Goal: Use online tool/utility: Utilize a website feature to perform a specific function

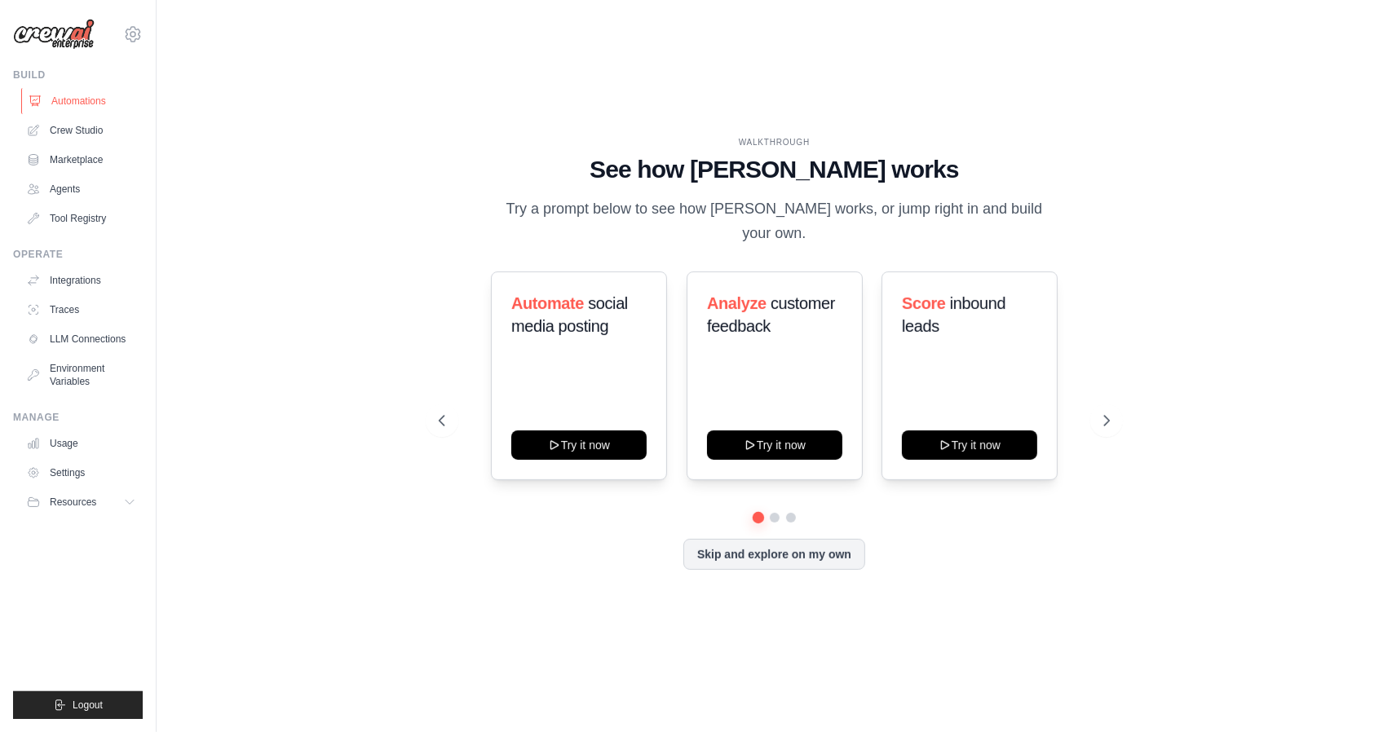
click at [91, 96] on link "Automations" at bounding box center [82, 101] width 123 height 26
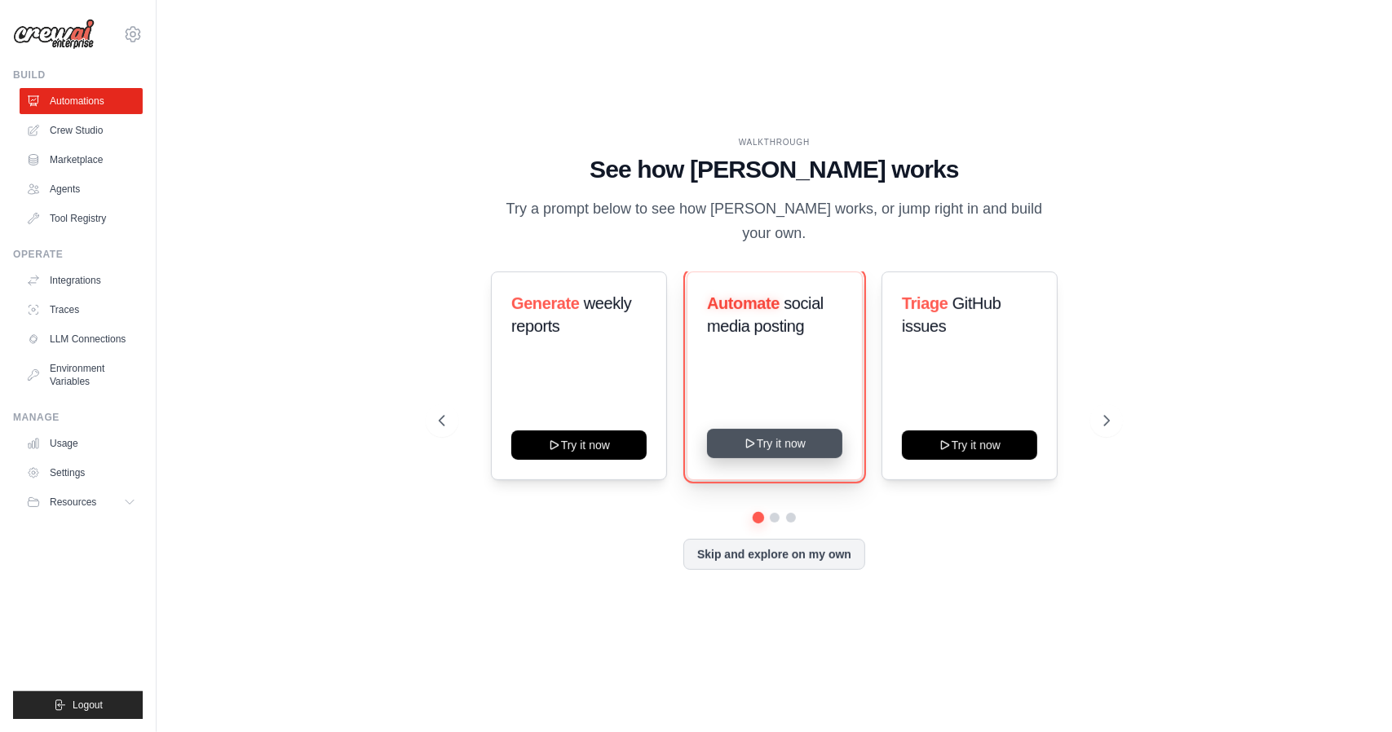
click at [758, 437] on button "Try it now" at bounding box center [774, 443] width 135 height 29
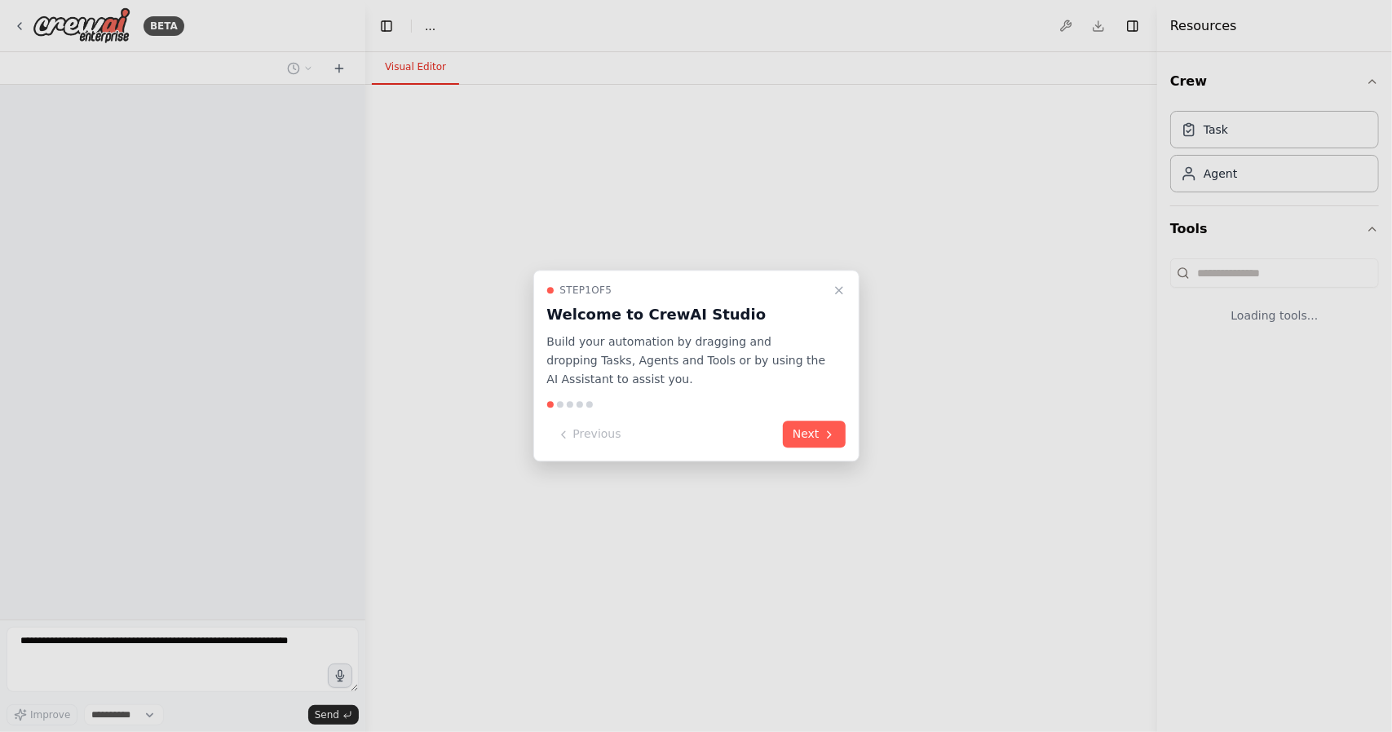
select select "****"
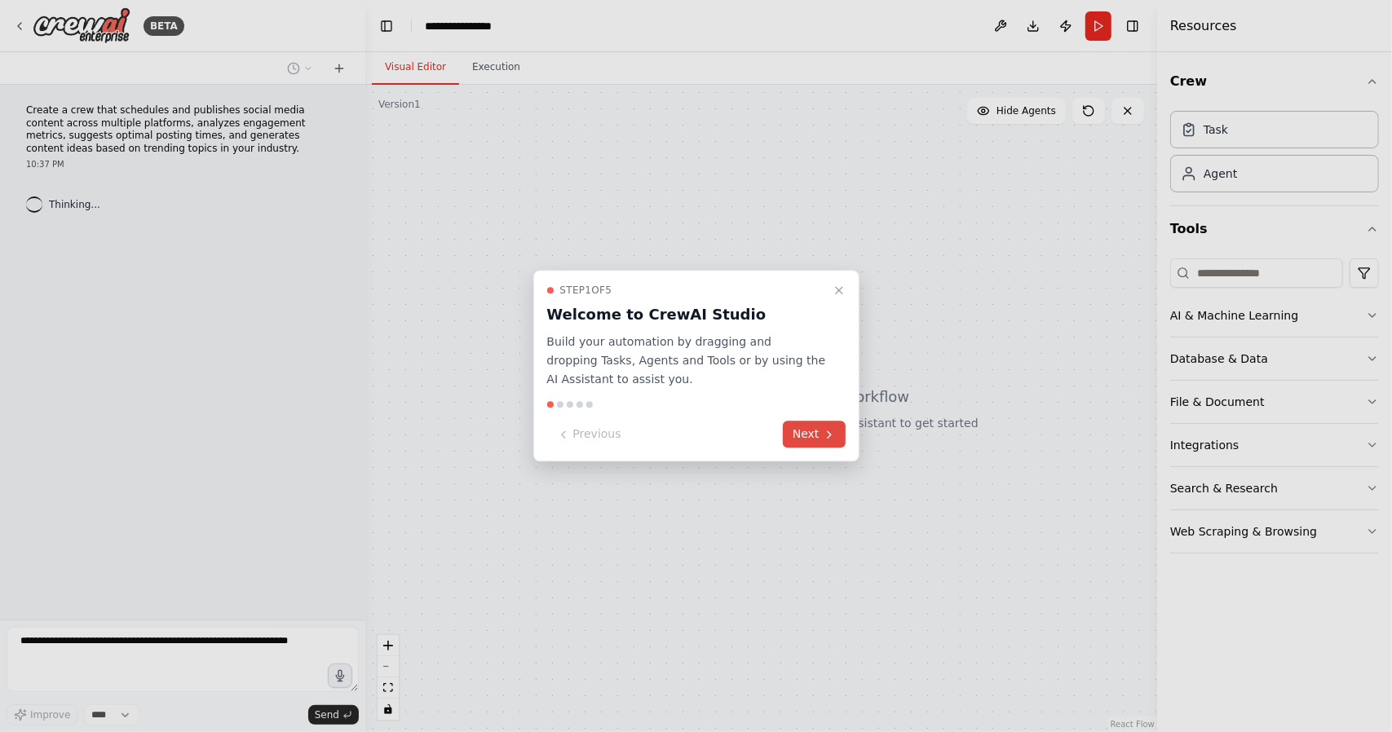
click at [830, 440] on icon at bounding box center [829, 434] width 13 height 13
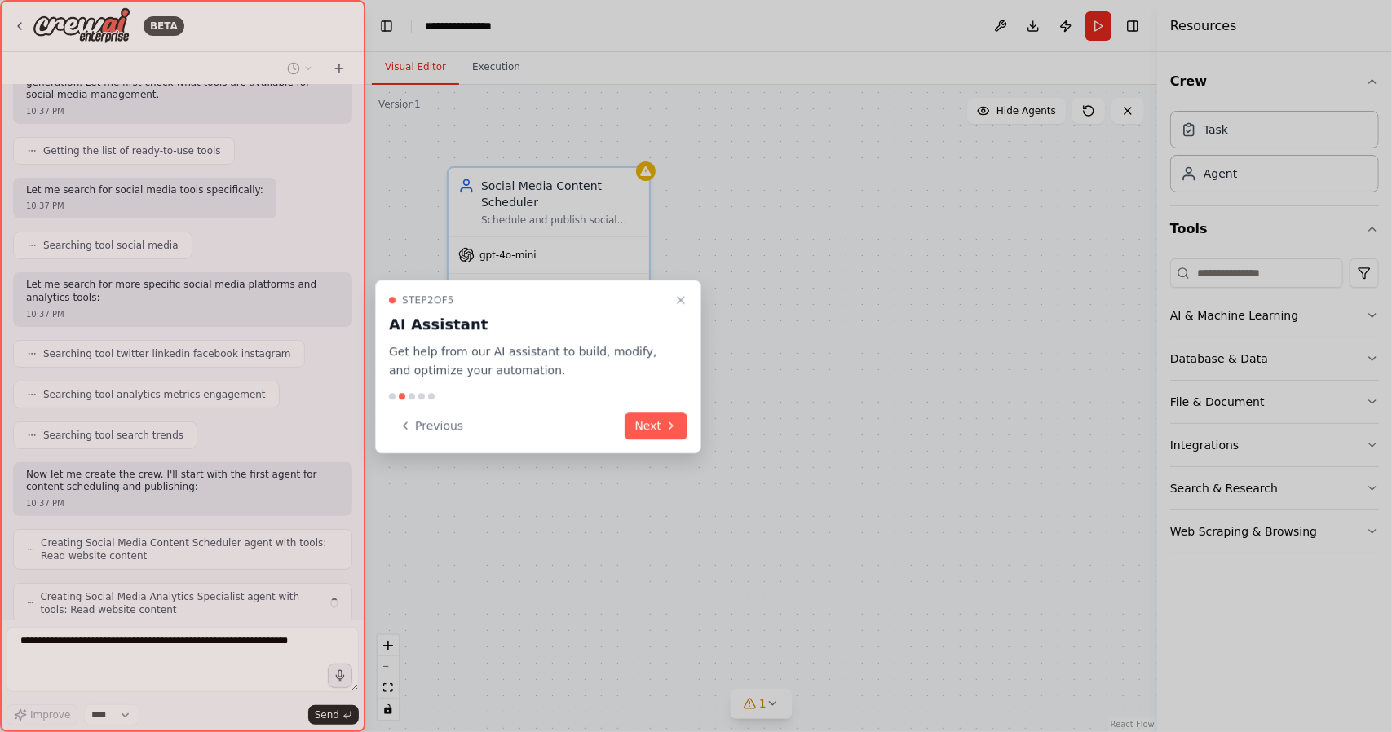
scroll to position [228, 0]
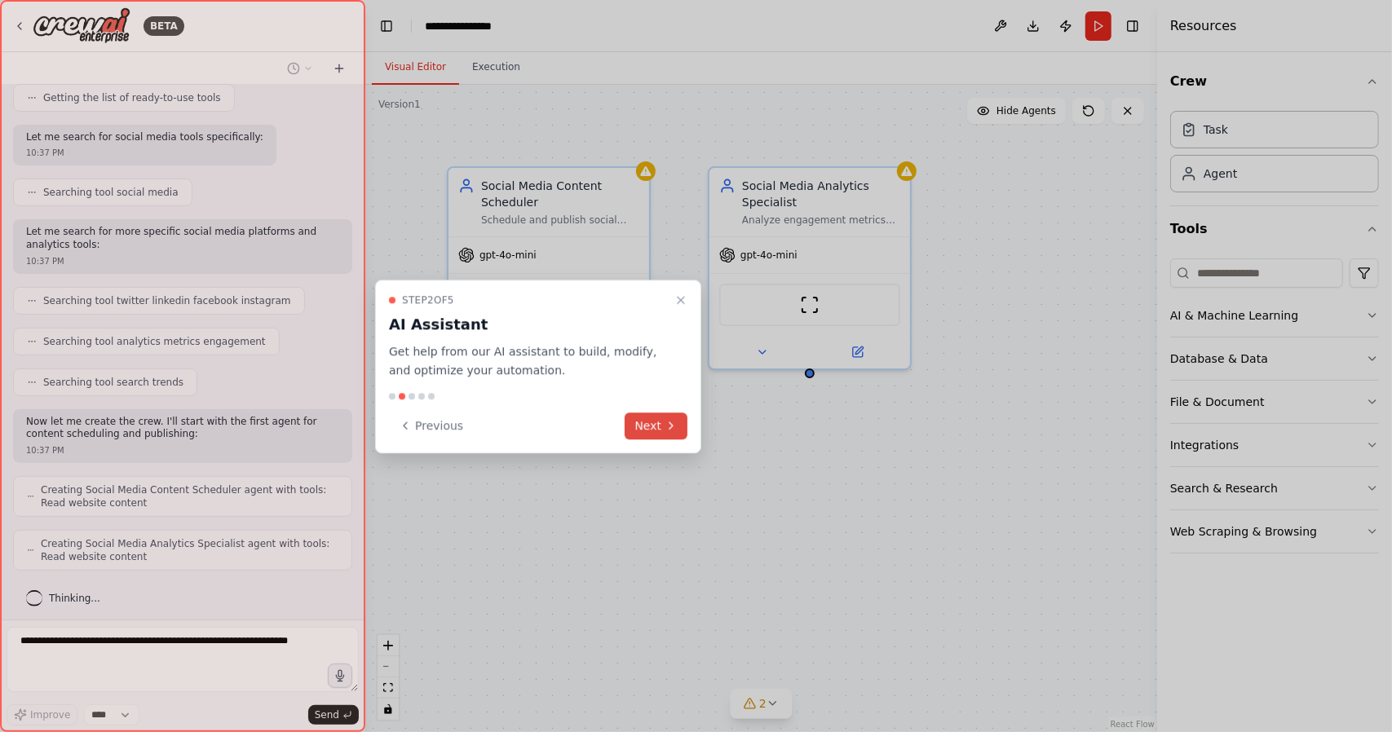
click at [661, 430] on button "Next" at bounding box center [656, 426] width 63 height 27
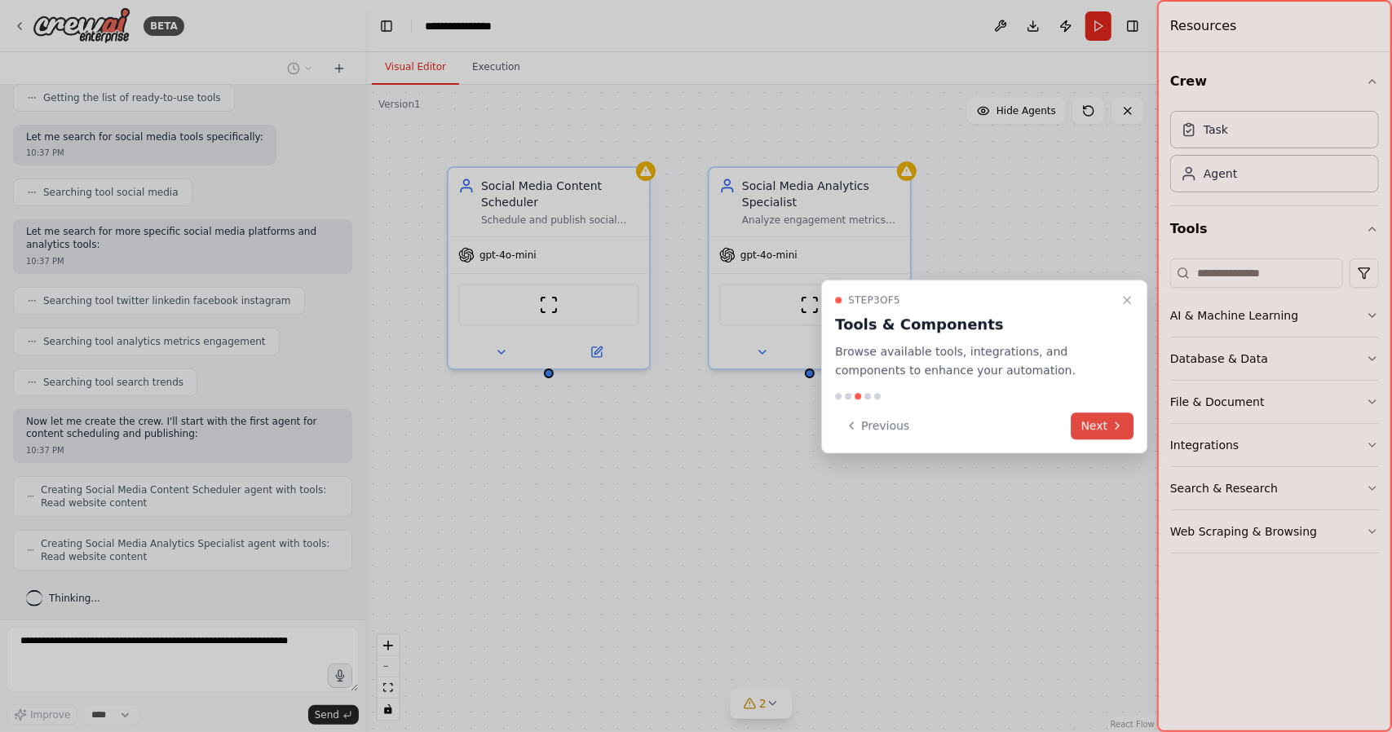
click at [1089, 427] on button "Next" at bounding box center [1103, 426] width 63 height 27
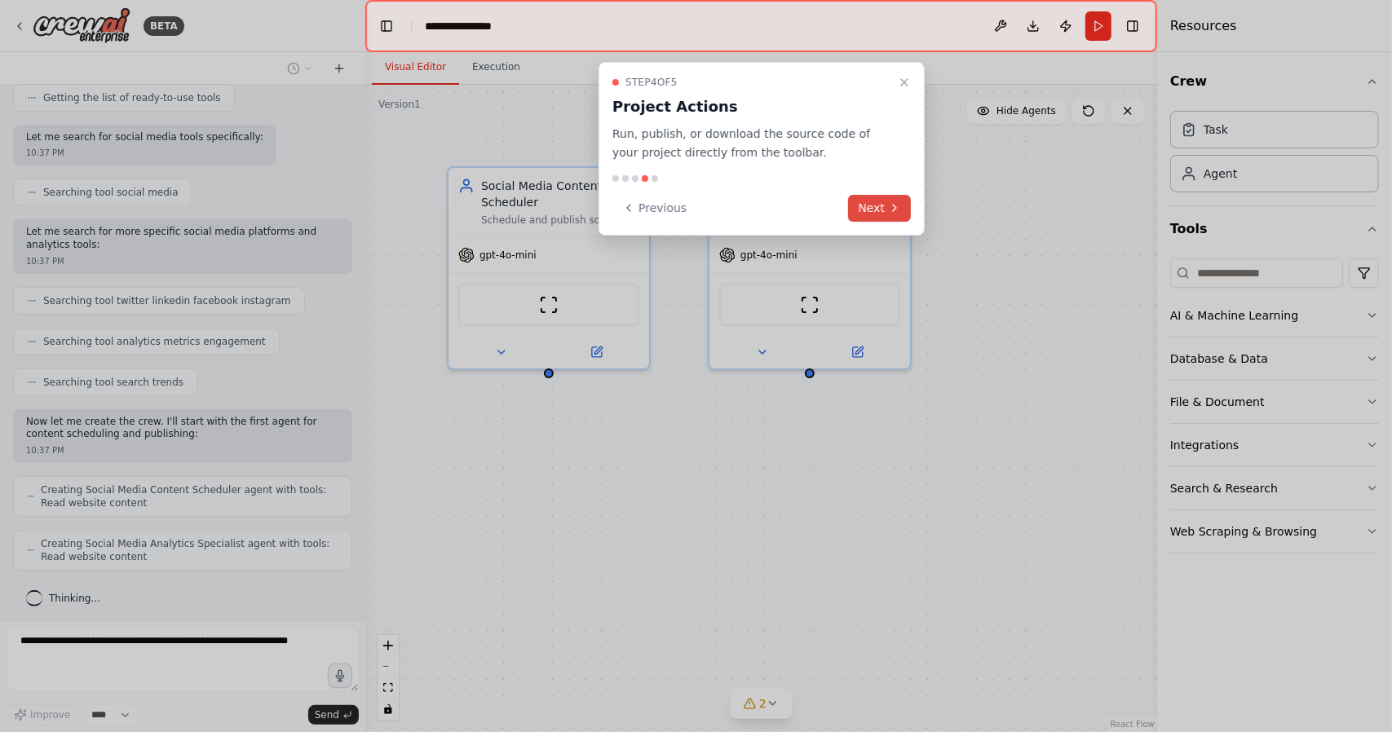
click at [870, 203] on button "Next" at bounding box center [879, 208] width 63 height 27
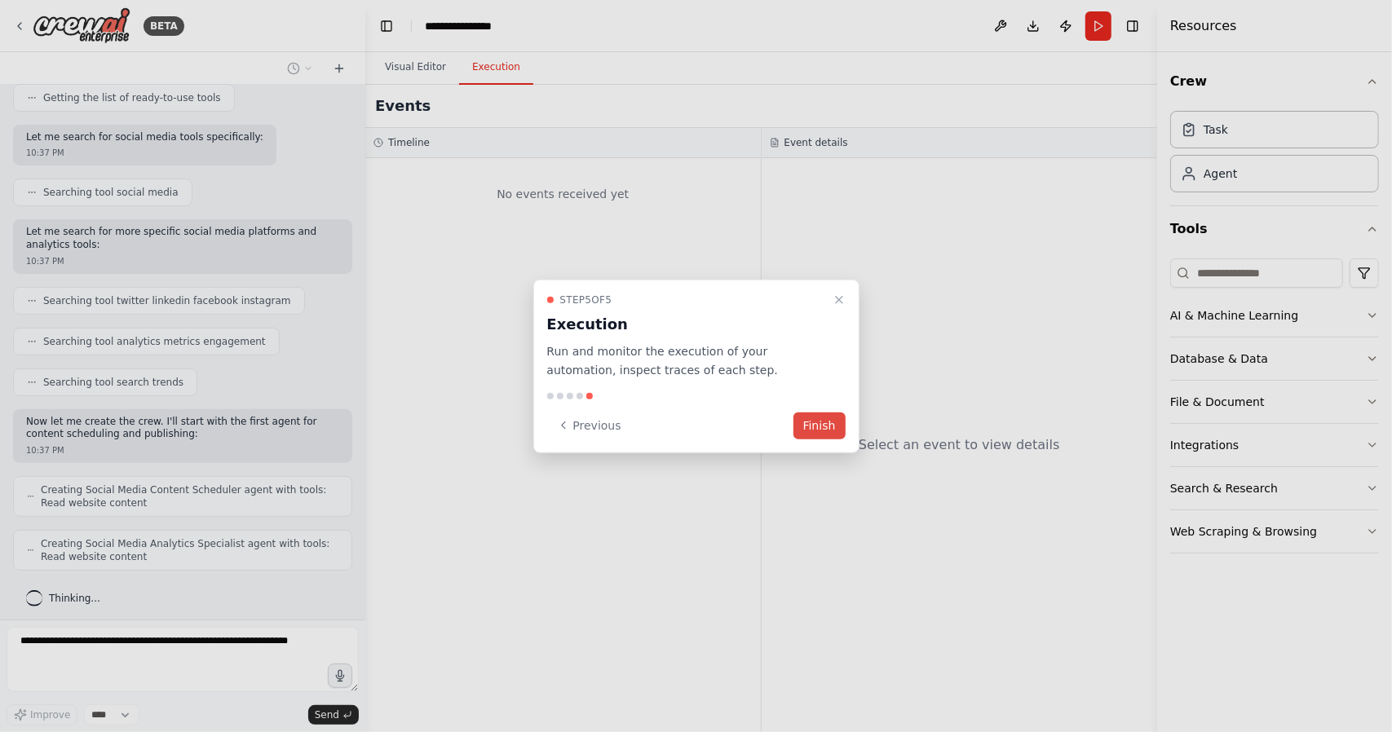
scroll to position [282, 0]
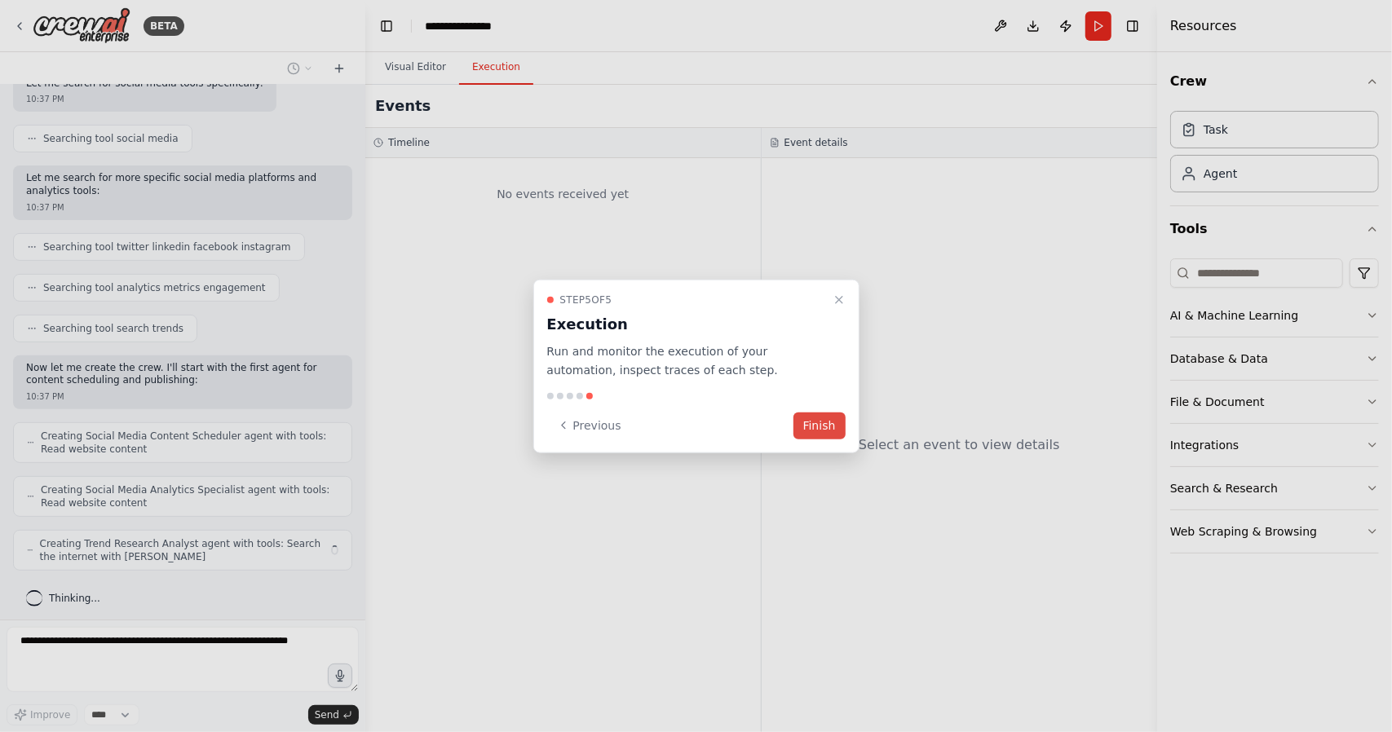
click at [819, 423] on button "Finish" at bounding box center [820, 425] width 52 height 27
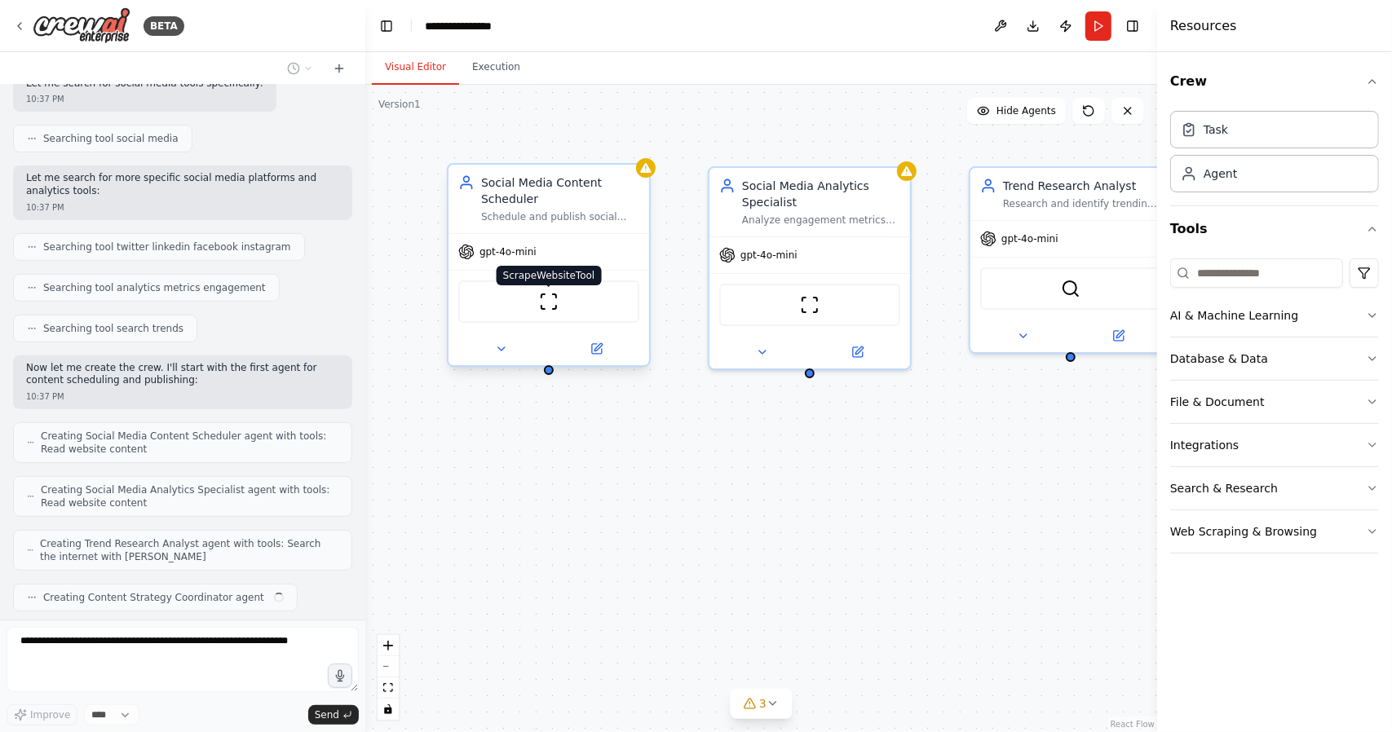
scroll to position [322, 0]
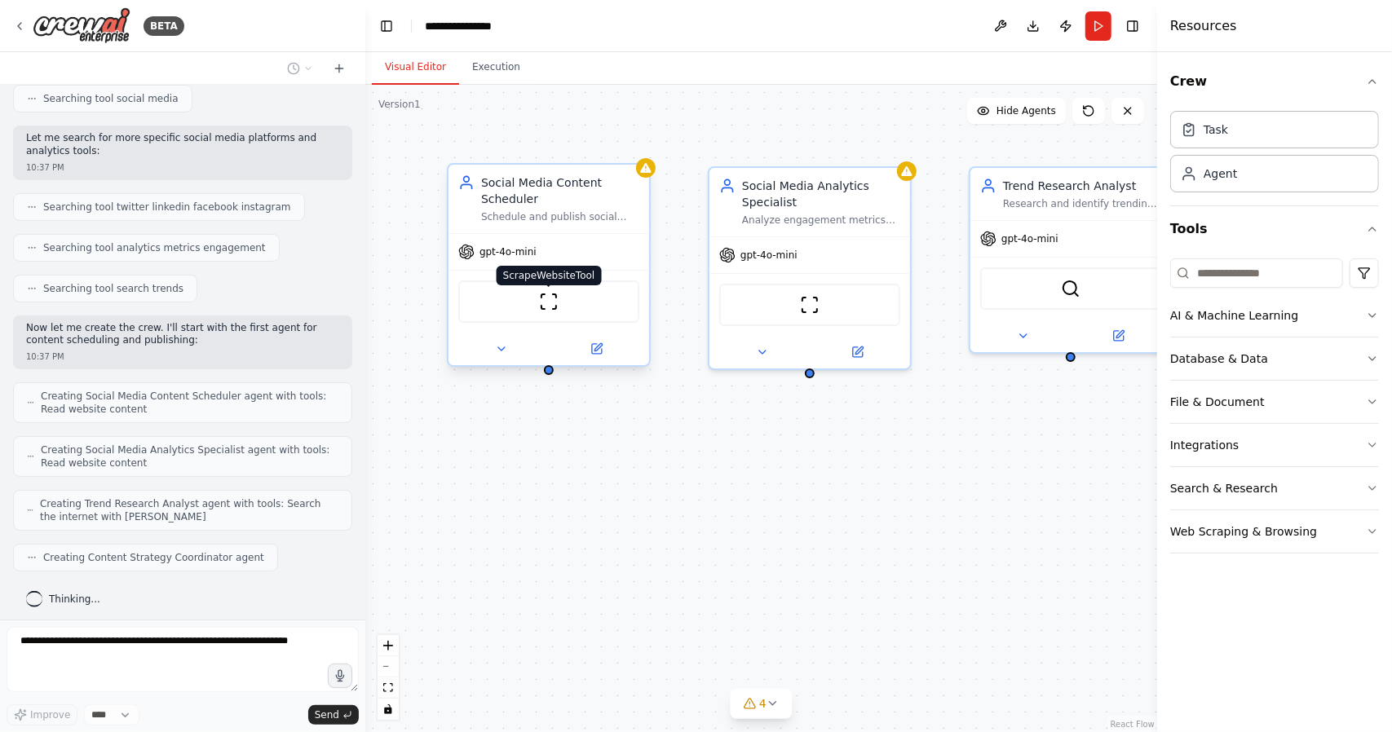
click at [554, 298] on img at bounding box center [549, 302] width 20 height 20
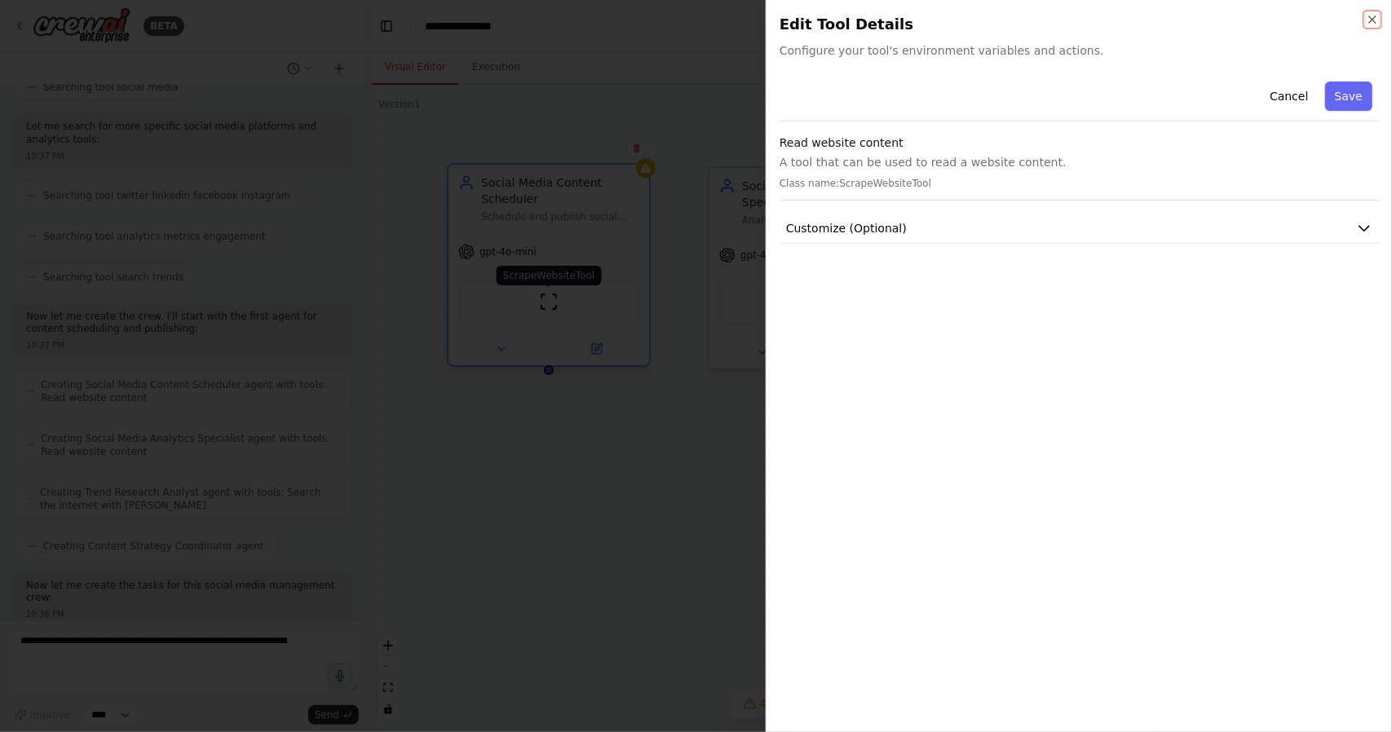
scroll to position [416, 0]
click at [1295, 91] on button "Cancel" at bounding box center [1289, 96] width 58 height 29
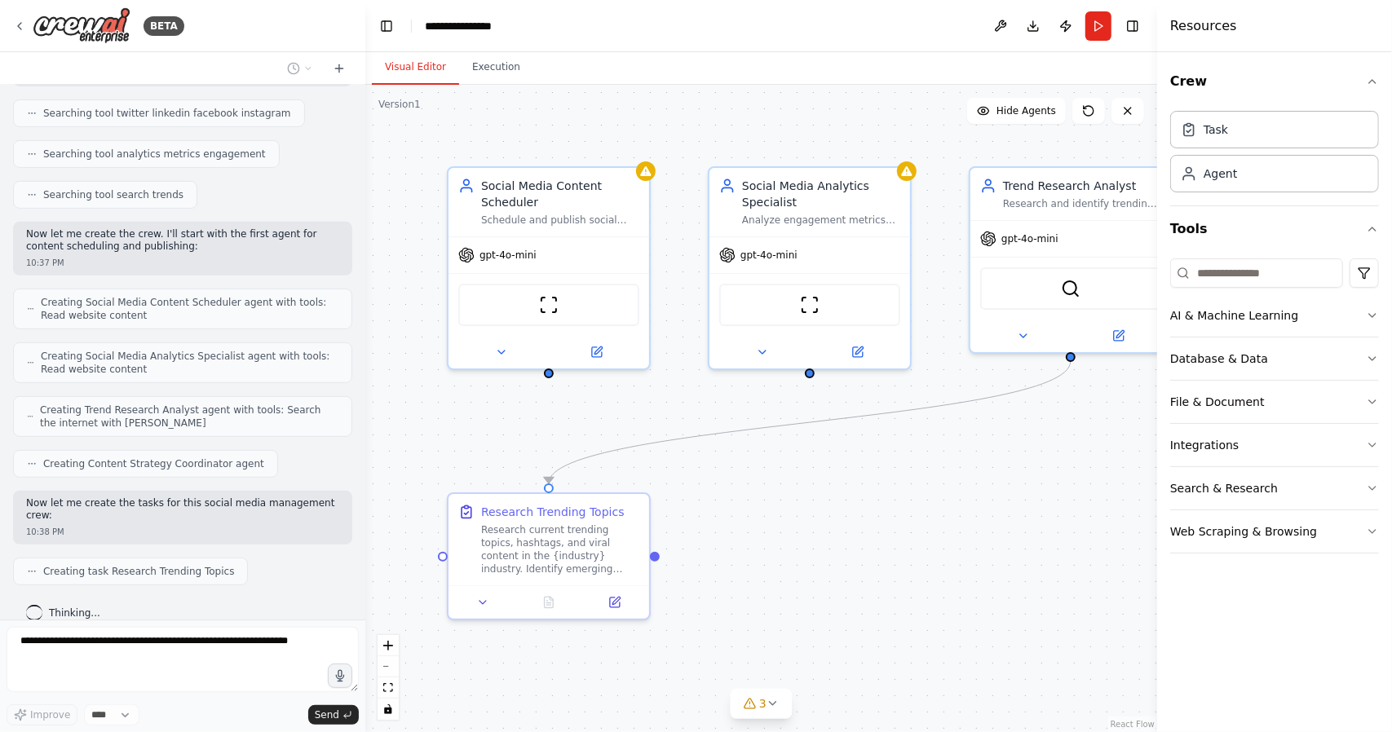
scroll to position [457, 0]
